Goal: Navigation & Orientation: Find specific page/section

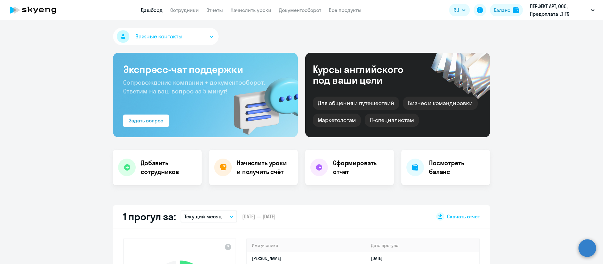
select select "30"
click at [506, 9] on div "Баланс" at bounding box center [502, 10] width 17 height 8
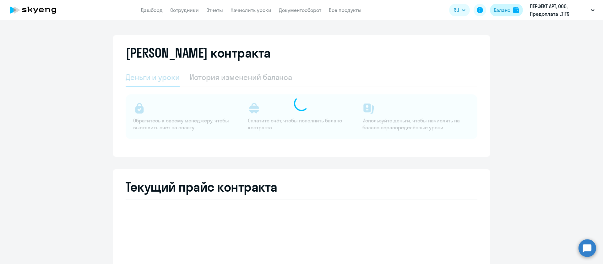
select select "english_adult_not_native_speaker"
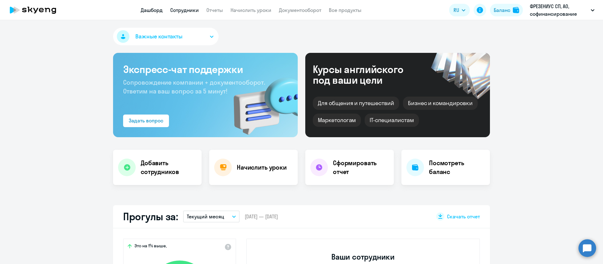
click at [198, 9] on link "Сотрудники" at bounding box center [184, 10] width 29 height 6
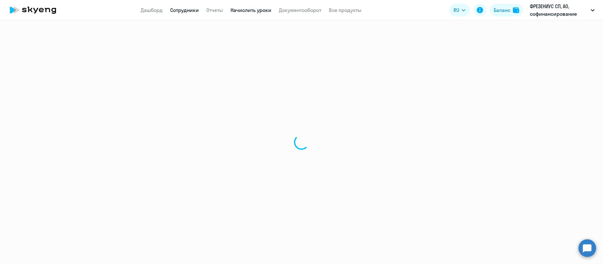
select select "30"
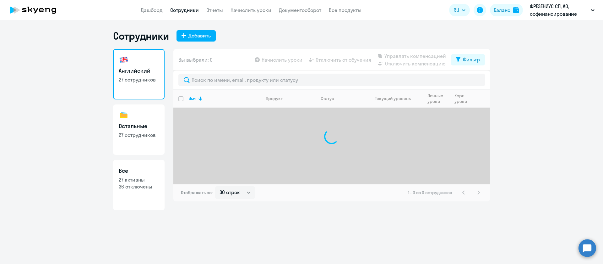
click at [150, 132] on p "27 сотрудников" at bounding box center [139, 134] width 40 height 7
select select "30"
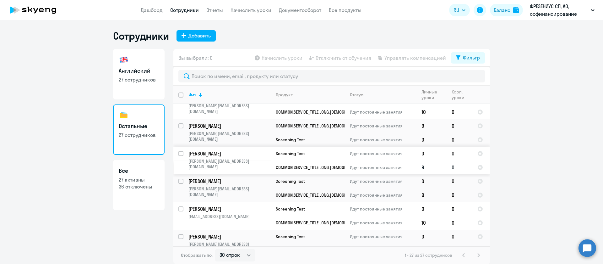
scroll to position [604, 0]
